Goal: Task Accomplishment & Management: Manage account settings

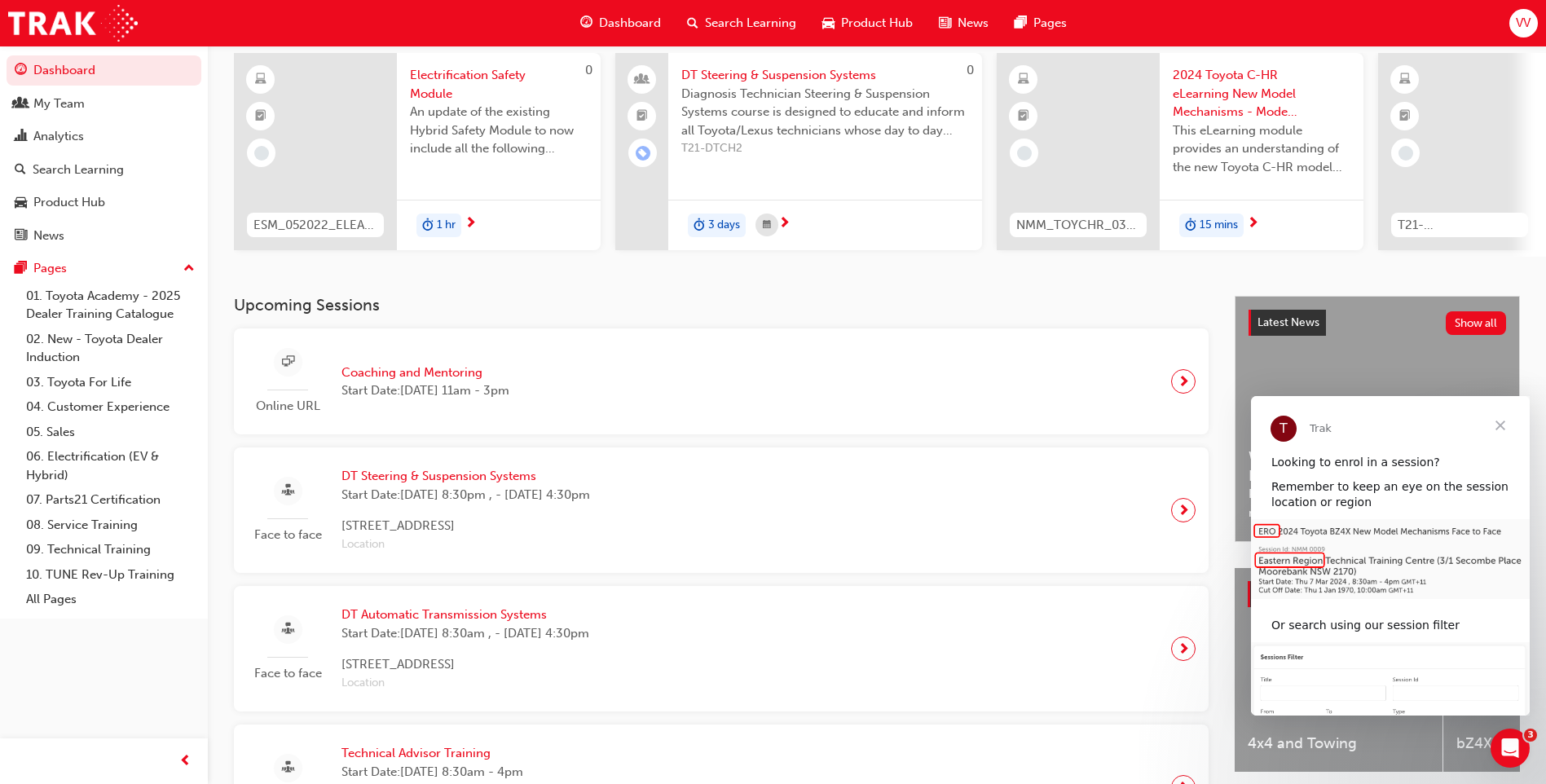
scroll to position [163, 0]
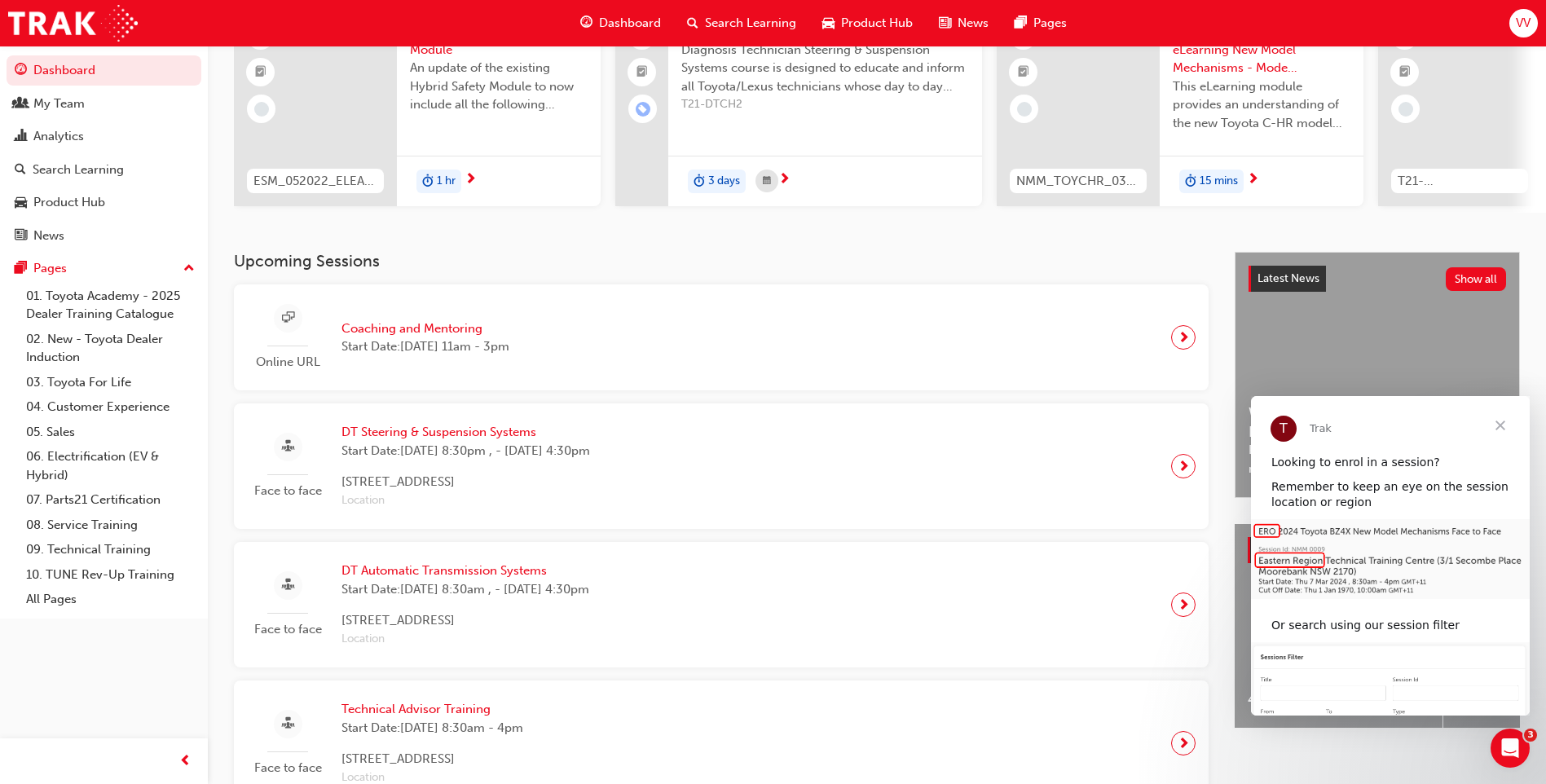
click at [1520, 28] on span "VV" at bounding box center [1524, 23] width 15 height 19
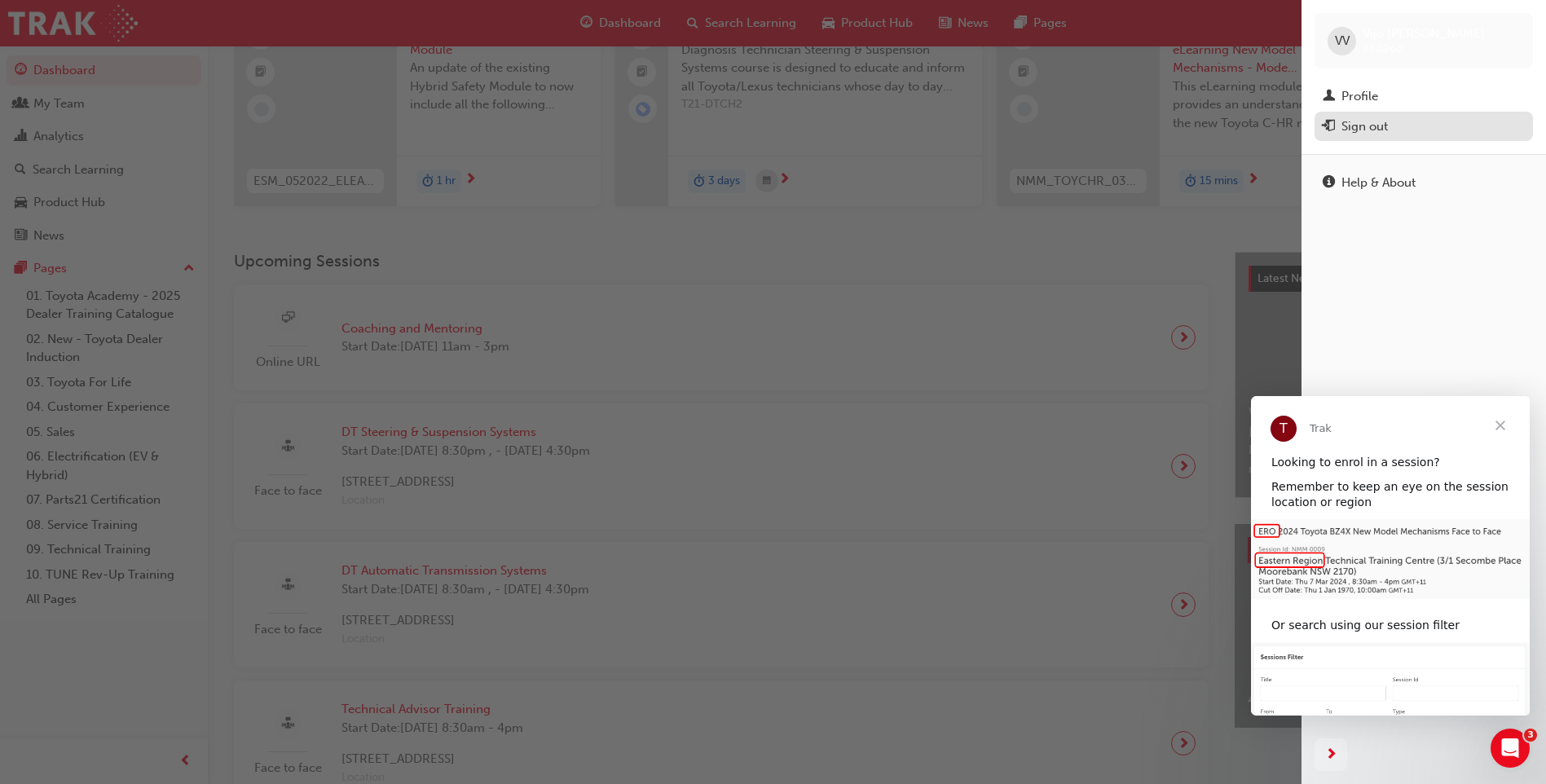
click at [1376, 126] on div "Sign out" at bounding box center [1365, 127] width 47 height 19
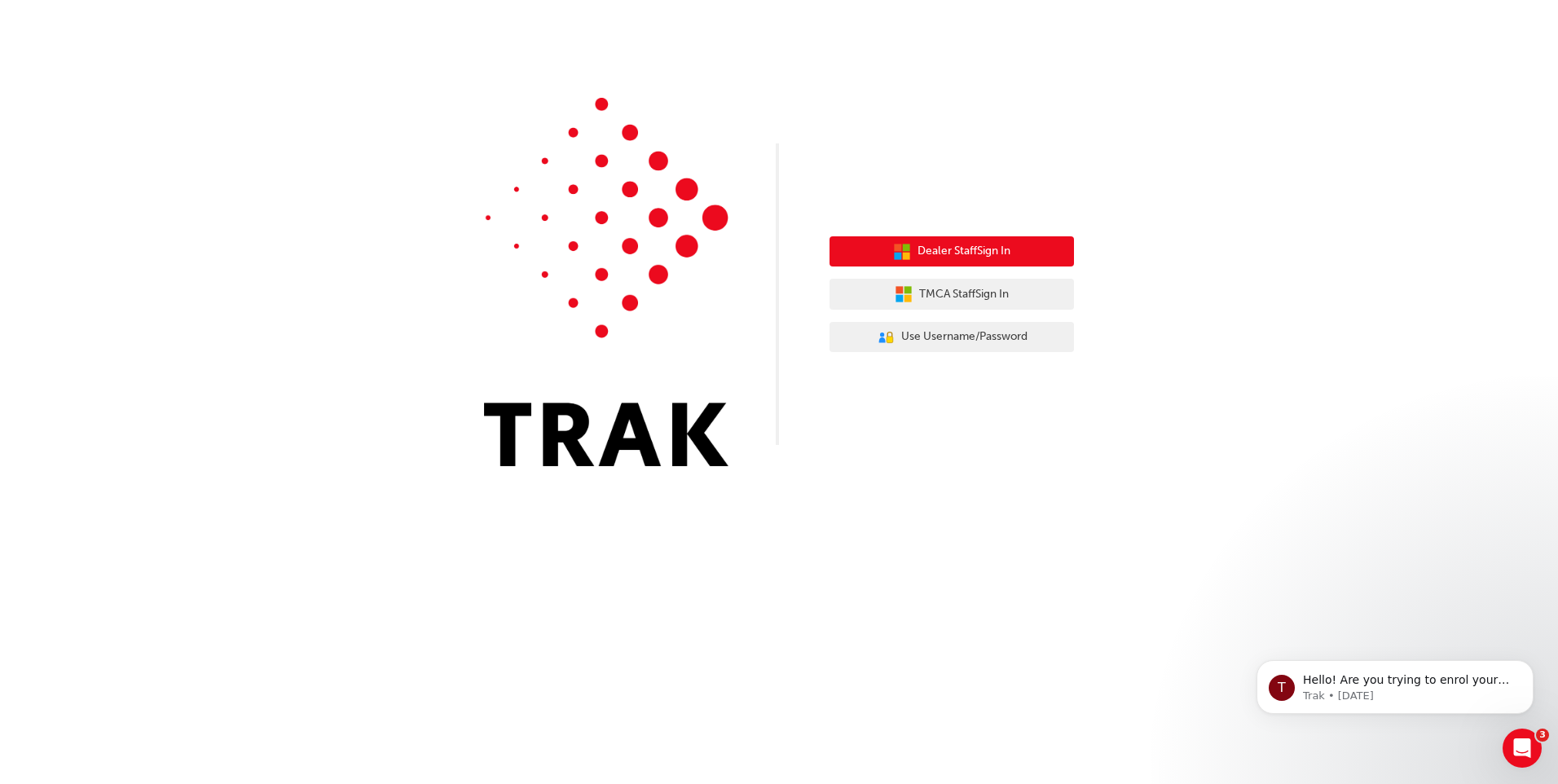
click at [996, 257] on span "Dealer Staff Sign In" at bounding box center [964, 252] width 93 height 19
